Goal: Find contact information

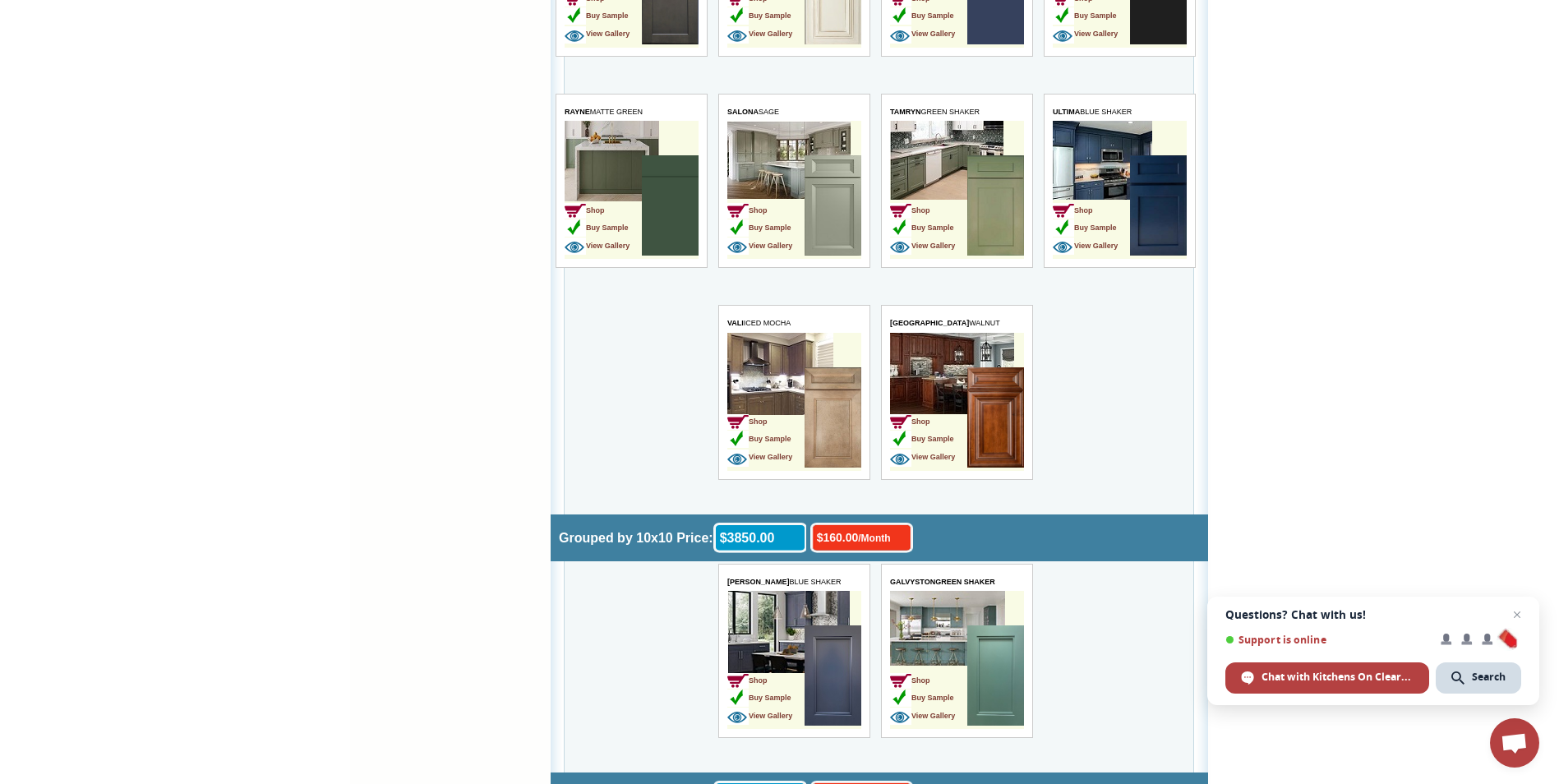
scroll to position [4107, 0]
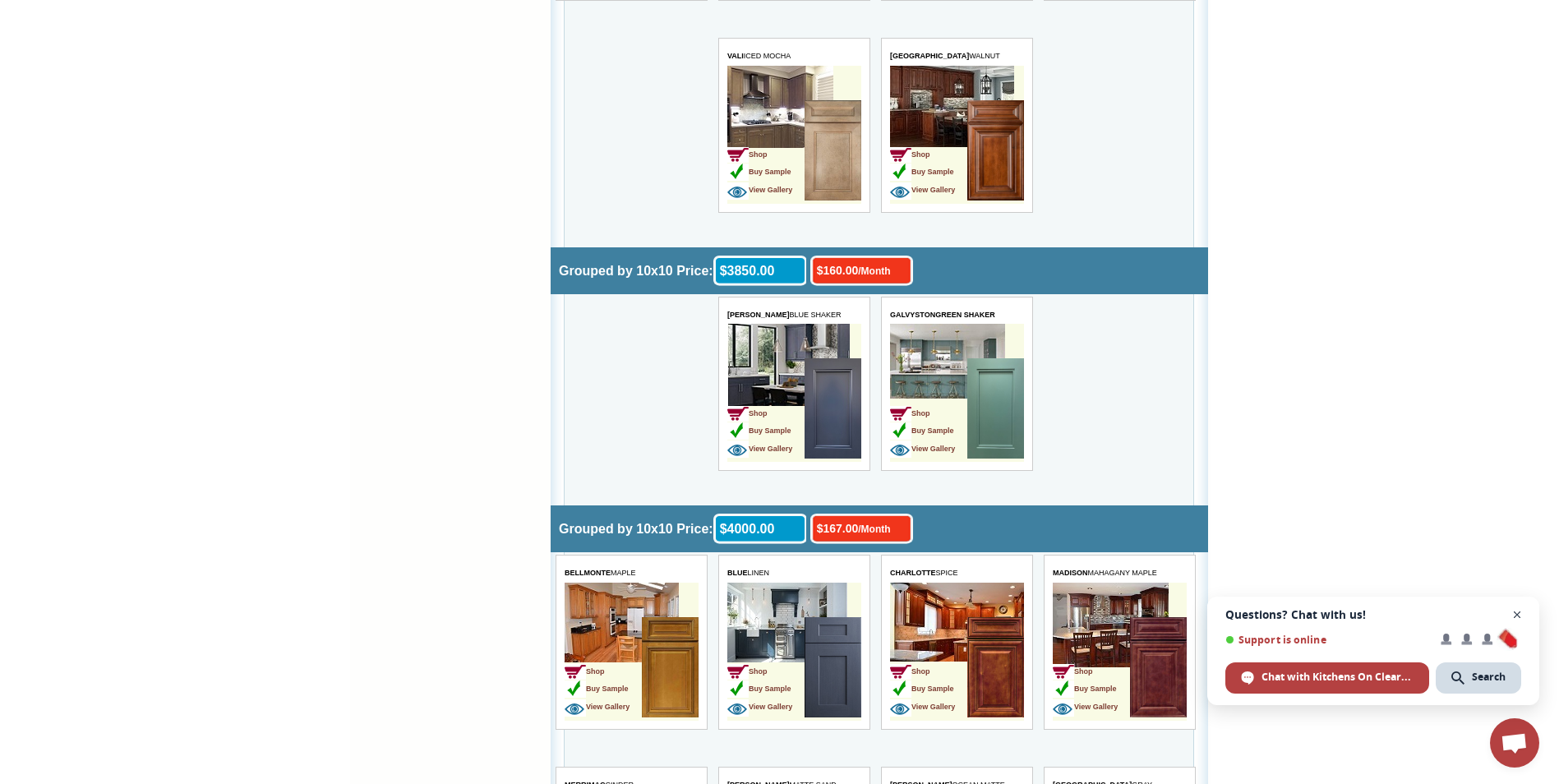
click at [1520, 615] on span "Open chat" at bounding box center [1517, 614] width 21 height 21
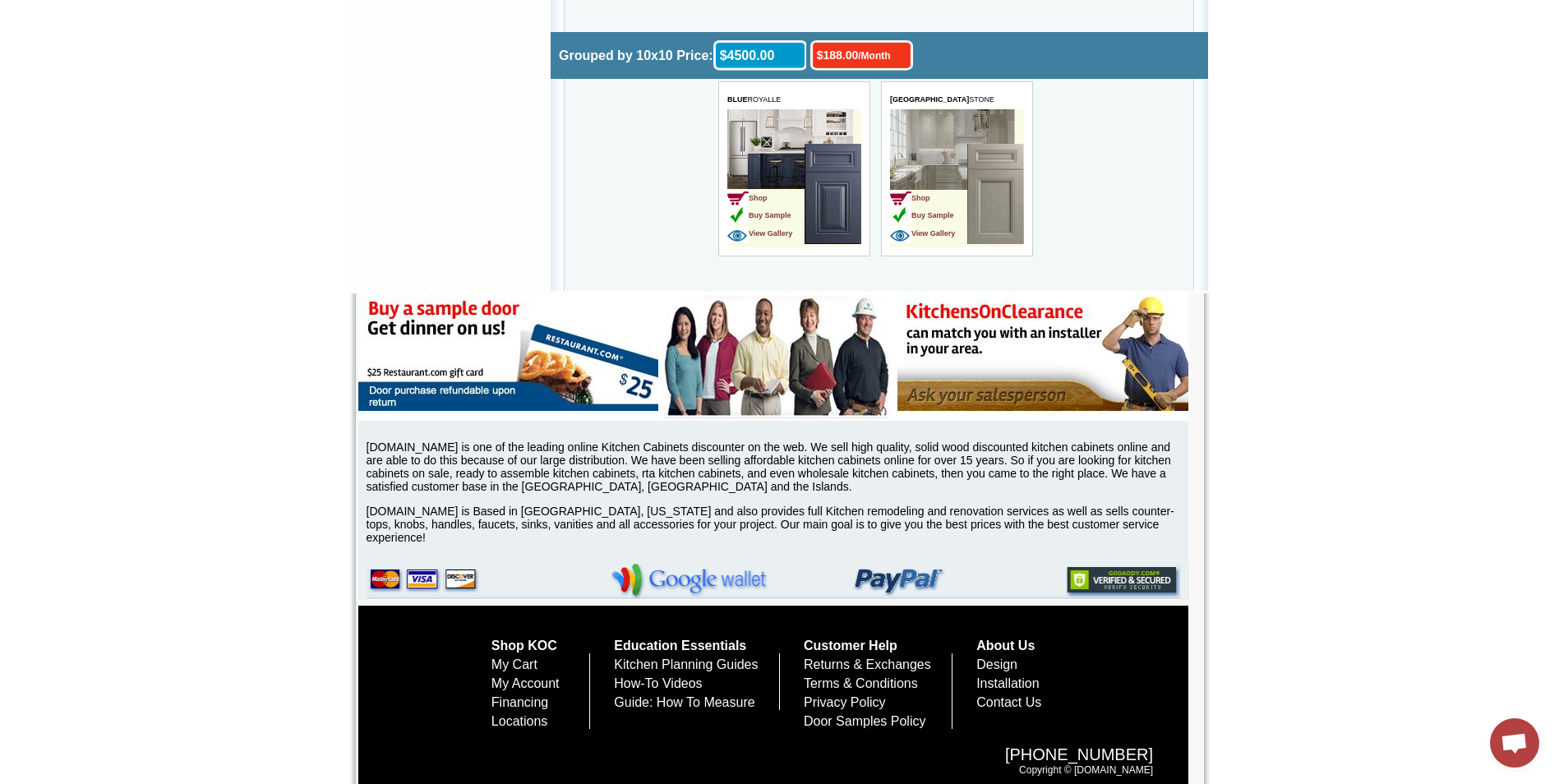
scroll to position [5534, 0]
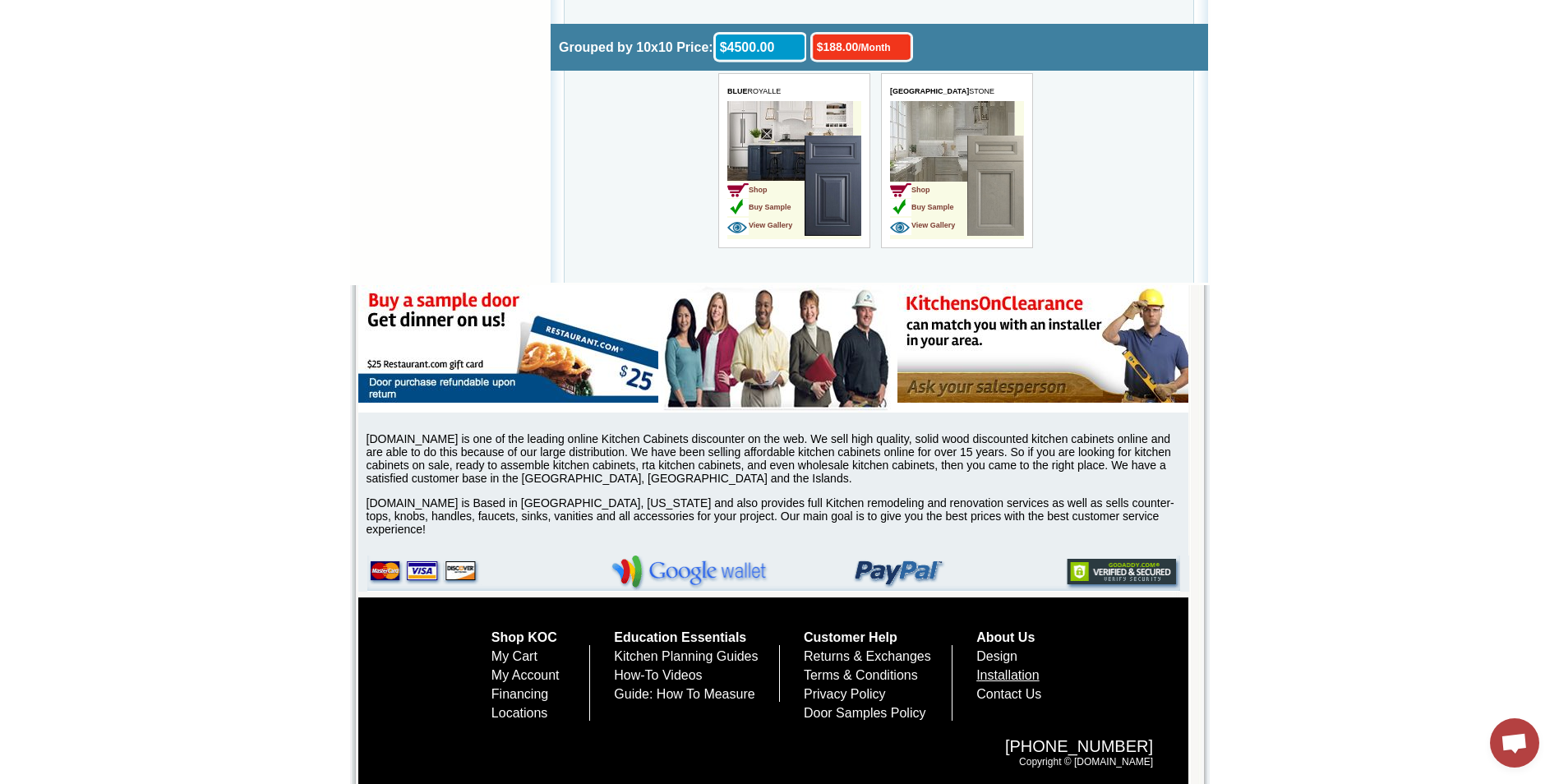
click at [1040, 671] on link "Installation" at bounding box center [1008, 674] width 64 height 14
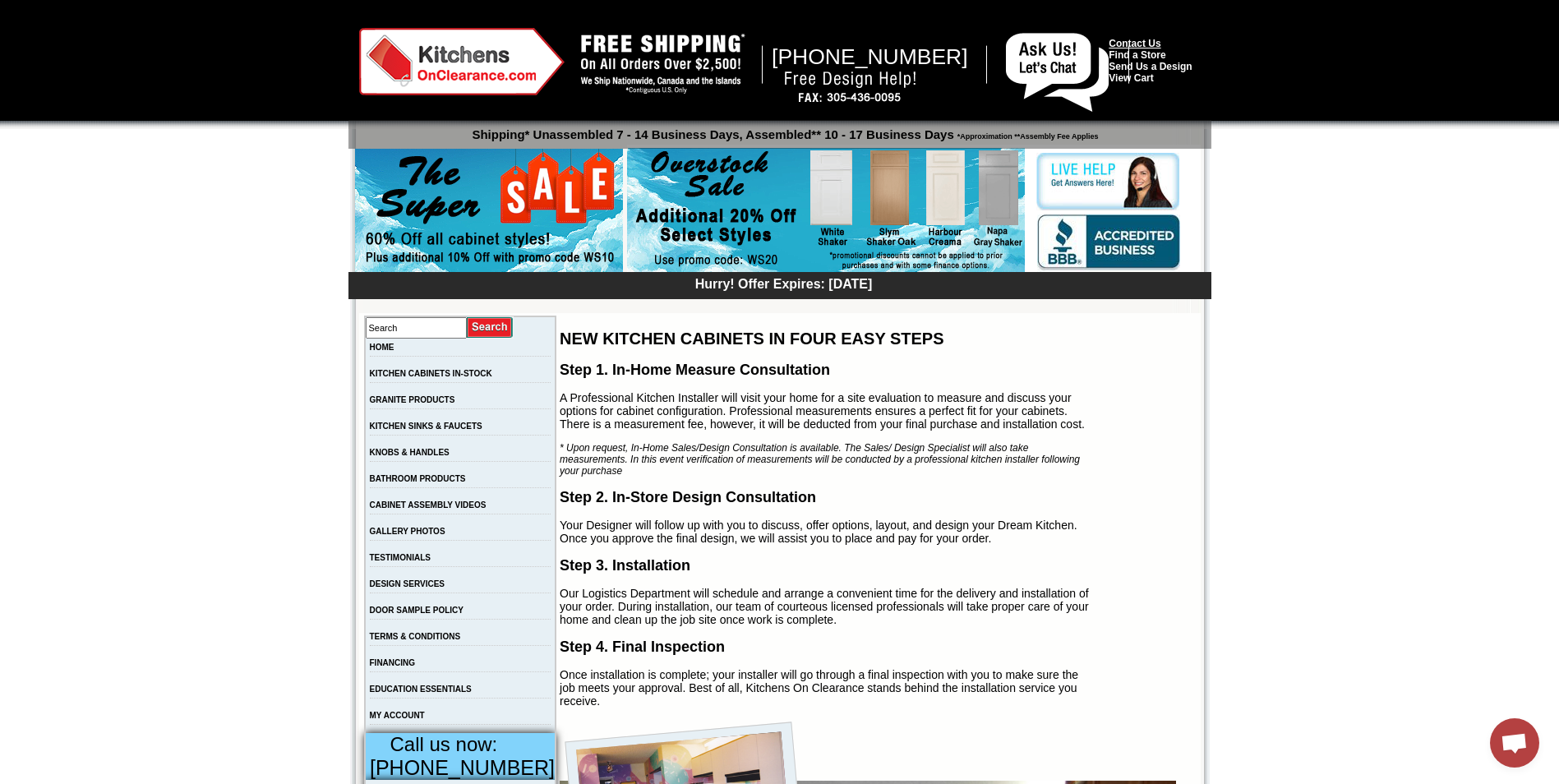
click at [1125, 40] on link "Contact Us" at bounding box center [1134, 44] width 52 height 12
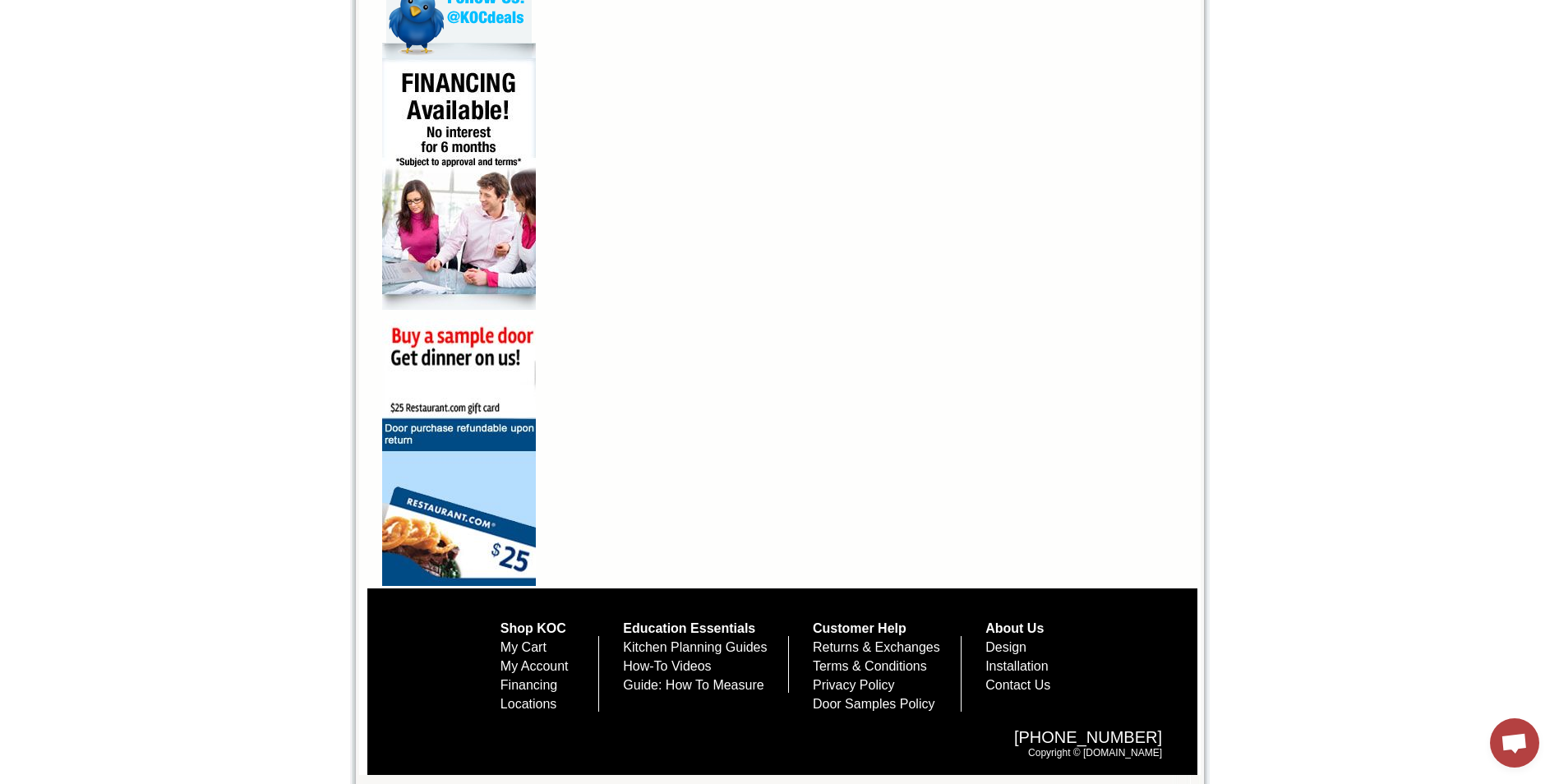
scroll to position [1019, 0]
click at [503, 701] on link "Locations" at bounding box center [528, 703] width 56 height 14
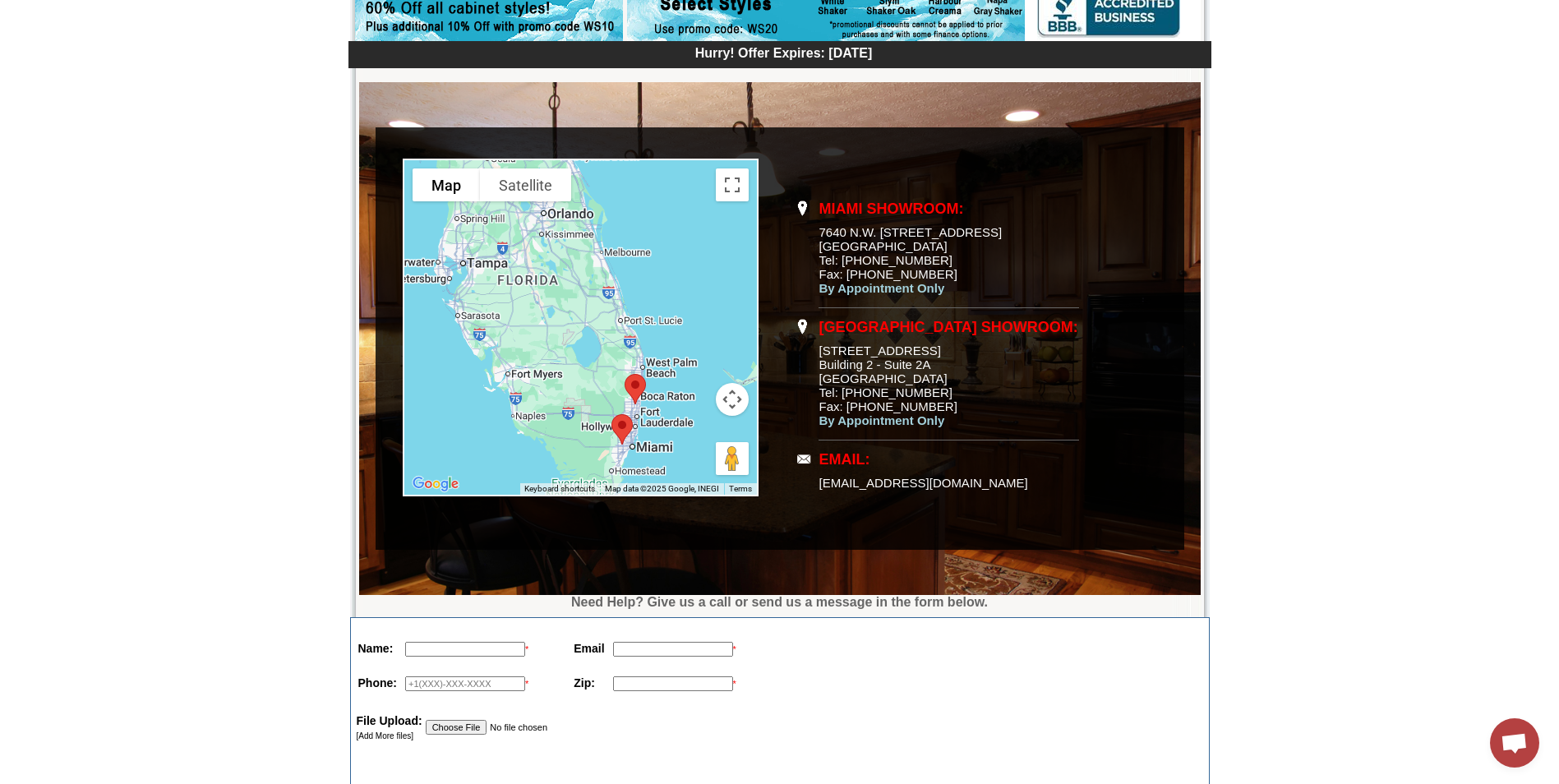
scroll to position [137, 0]
